Goal: Task Accomplishment & Management: Manage account settings

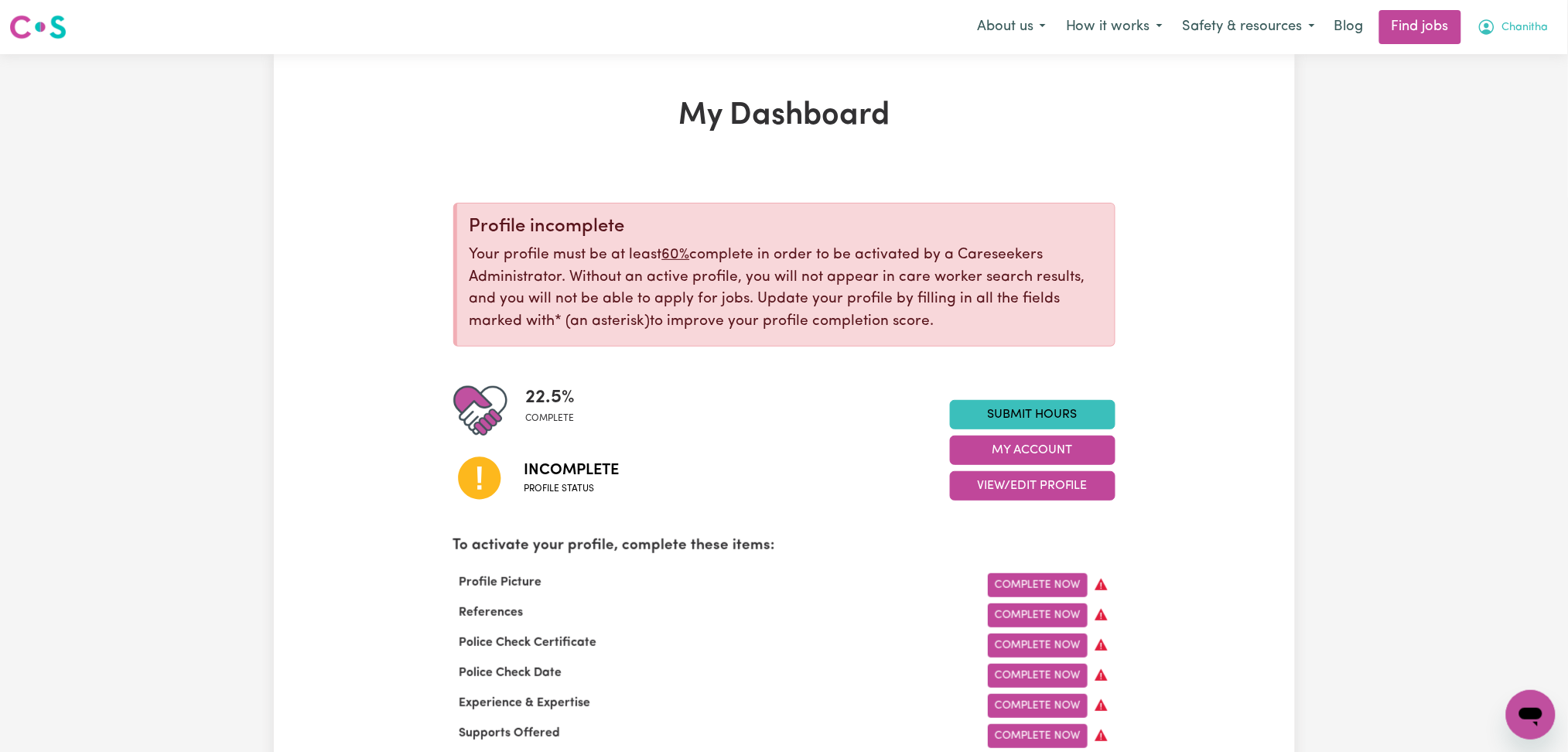
click at [1515, 34] on span "Chanitha" at bounding box center [1525, 27] width 46 height 17
click at [1494, 122] on link "Logout" at bounding box center [1496, 119] width 123 height 29
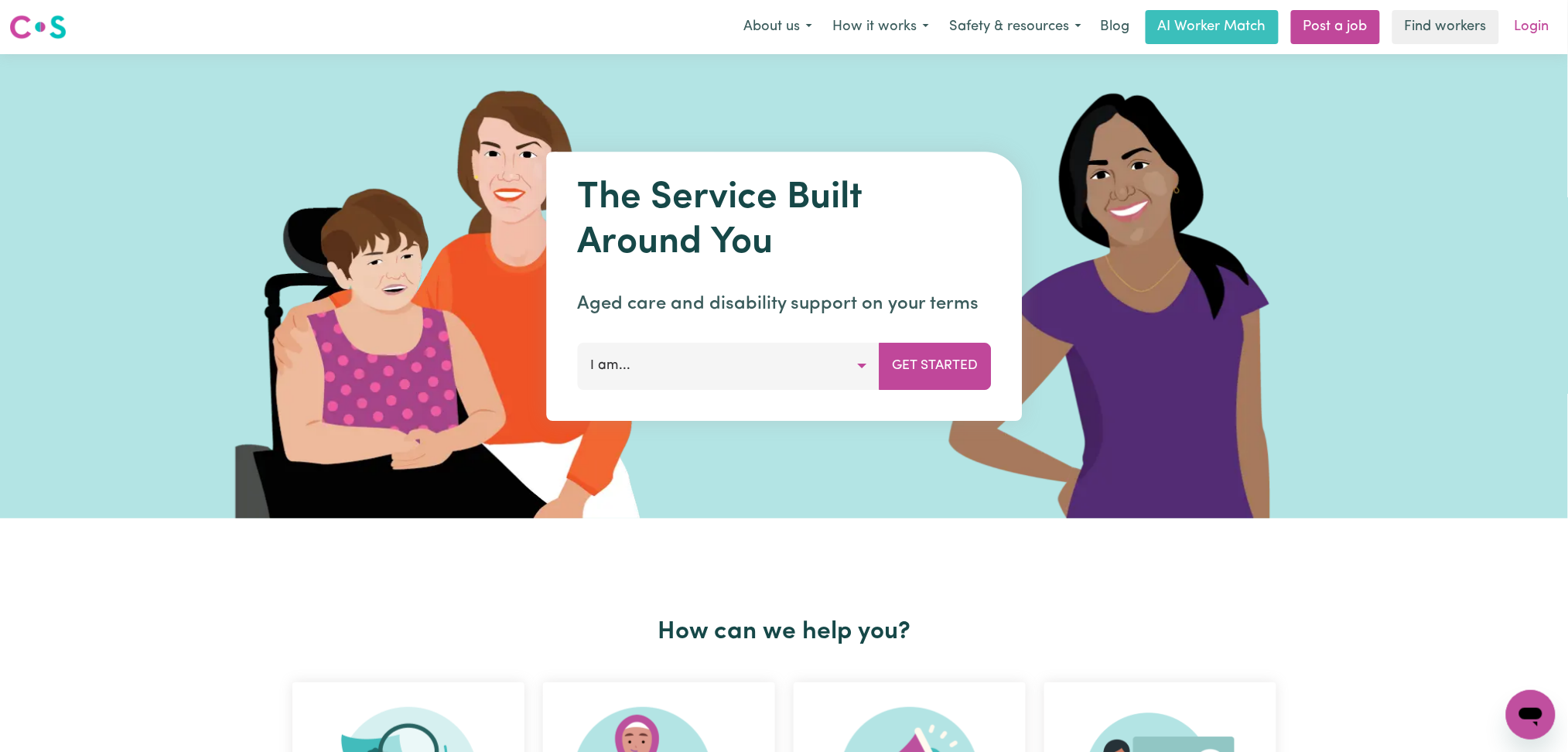
click at [1541, 24] on link "Login" at bounding box center [1532, 27] width 53 height 34
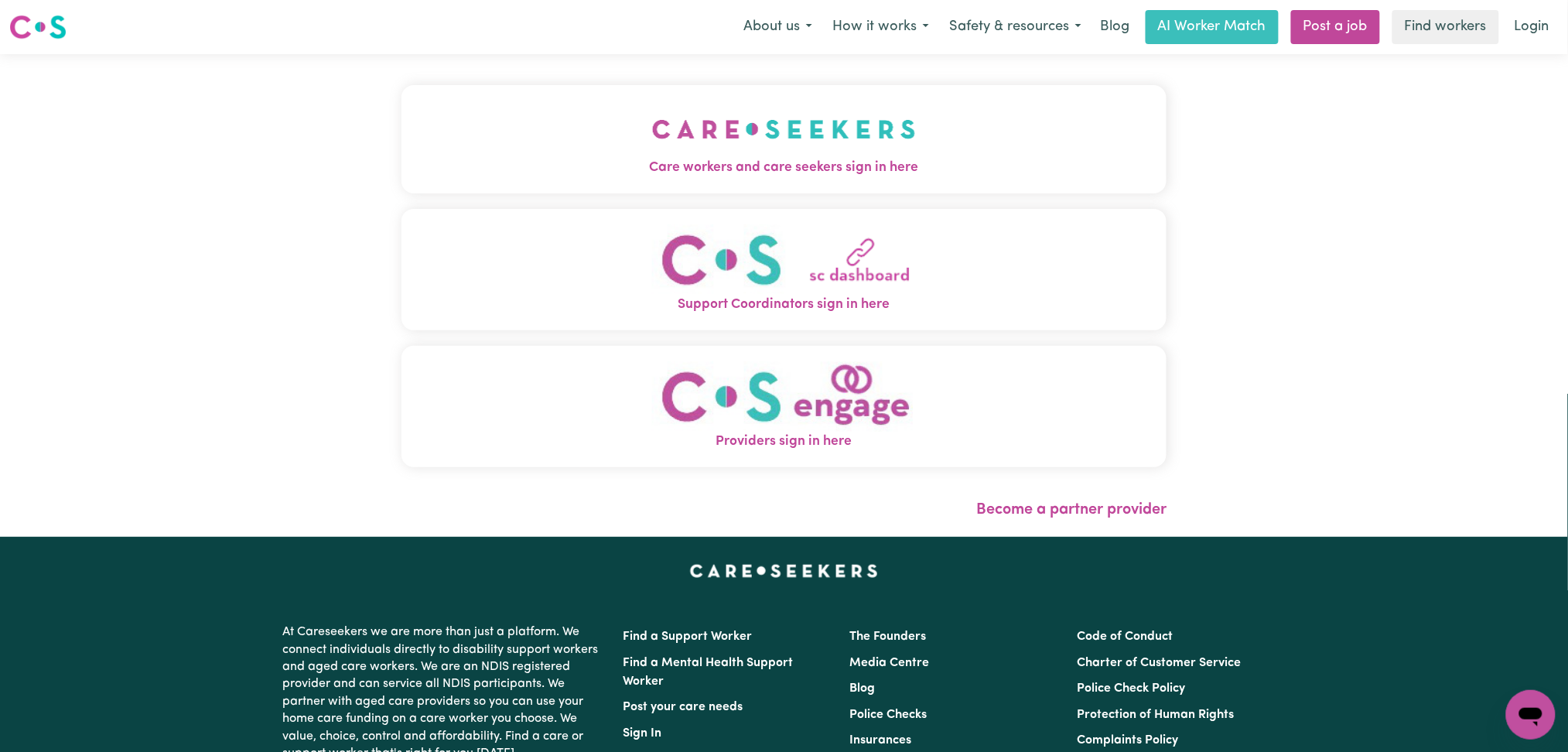
click at [572, 81] on div "Care workers and care seekers sign in here Support Coordinators sign in here Pr…" at bounding box center [784, 295] width 784 height 483
click at [566, 128] on button "Care workers and care seekers sign in here" at bounding box center [784, 139] width 765 height 108
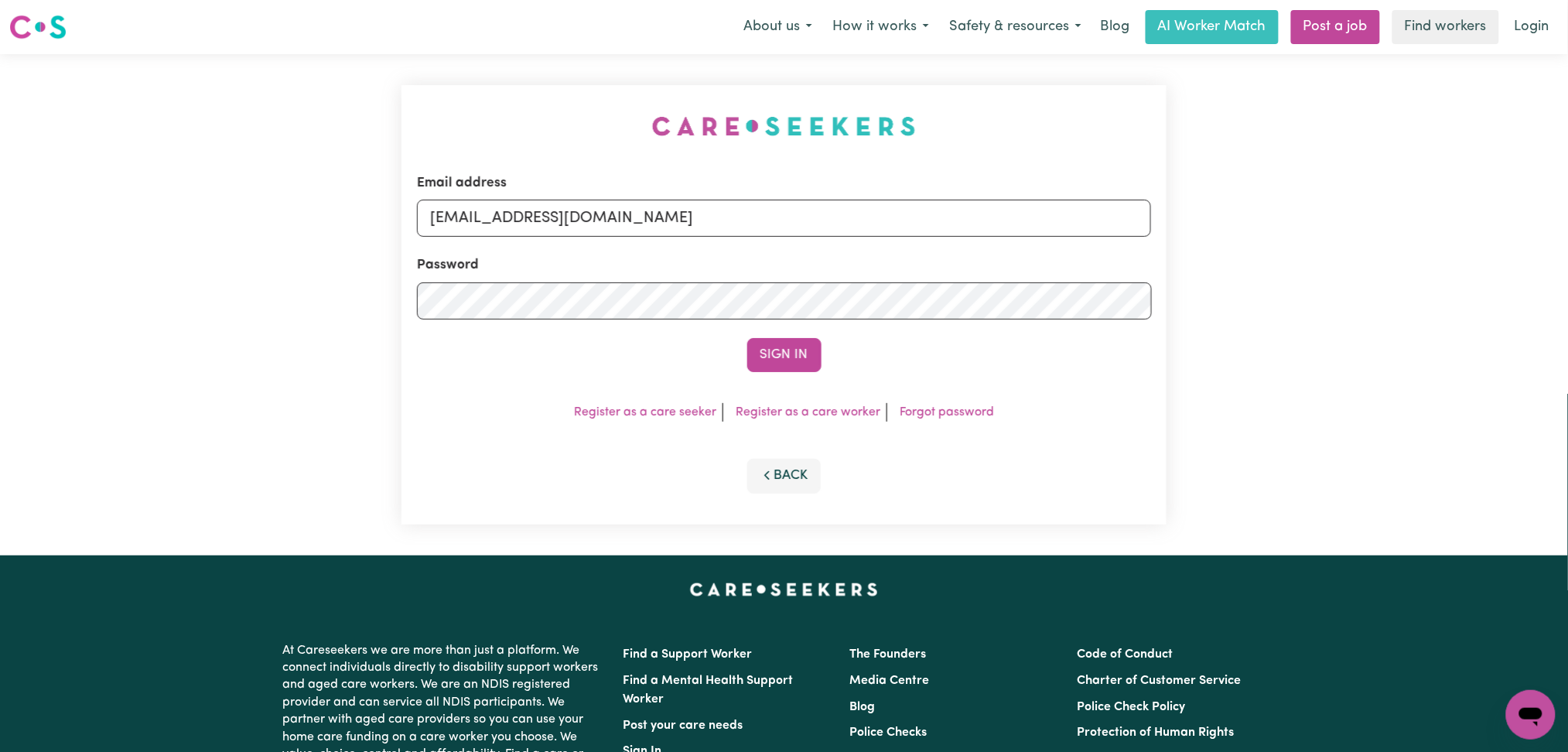
click at [624, 180] on div "Email address [EMAIL_ADDRESS][DOMAIN_NAME]" at bounding box center [784, 205] width 735 height 64
click at [588, 228] on input "[EMAIL_ADDRESS][DOMAIN_NAME]" at bounding box center [784, 218] width 735 height 37
drag, startPoint x: 509, startPoint y: 210, endPoint x: 893, endPoint y: 266, distance: 388.1
click at [960, 239] on form "Email address Superuser~[EMAIL_ADDRESS][DOMAIN_NAME] Password Sign In" at bounding box center [784, 273] width 735 height 199
type input "Superuser~[EMAIL_ADDRESS][DOMAIN_NAME]"
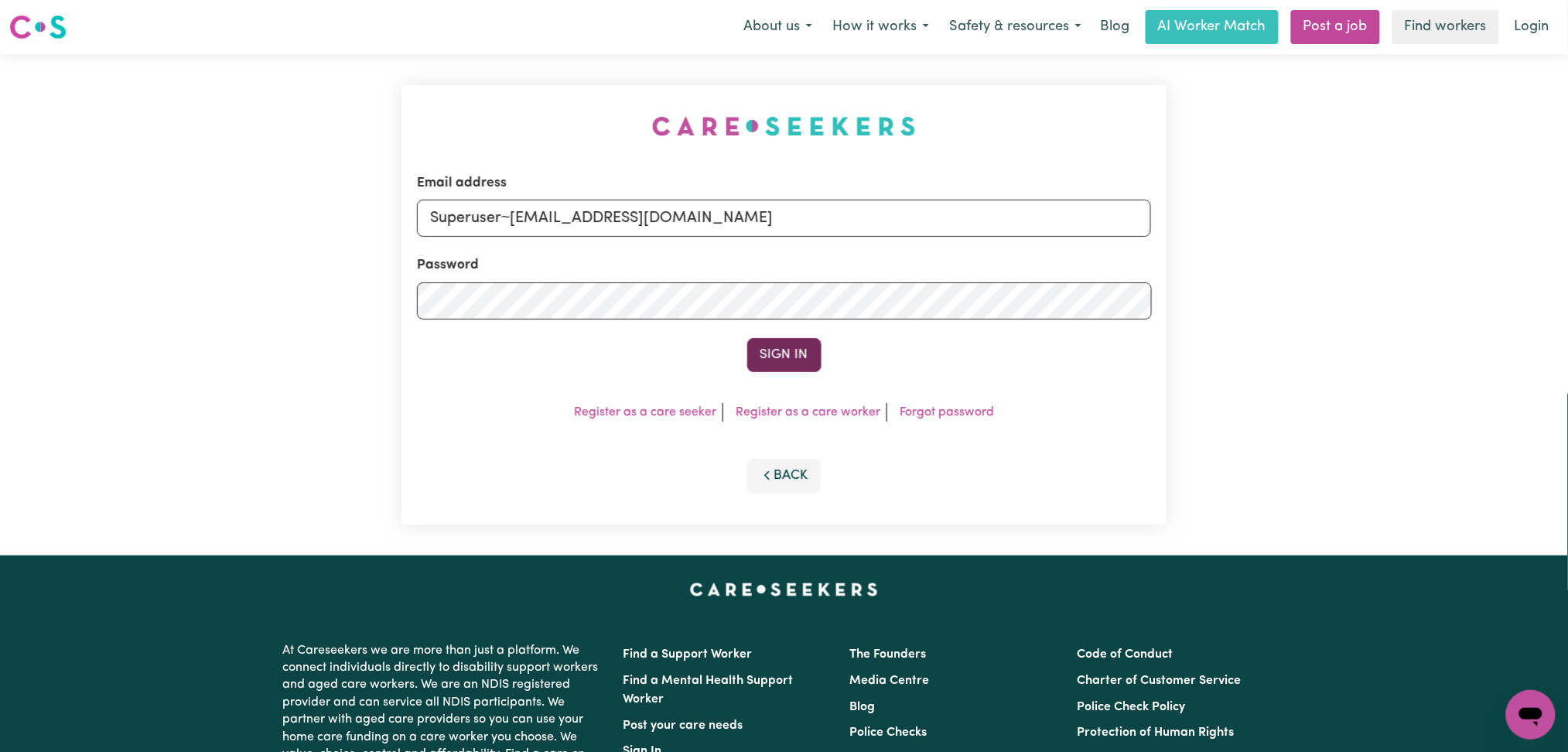
click at [758, 350] on button "Sign In" at bounding box center [784, 354] width 75 height 34
